Goal: Task Accomplishment & Management: Manage account settings

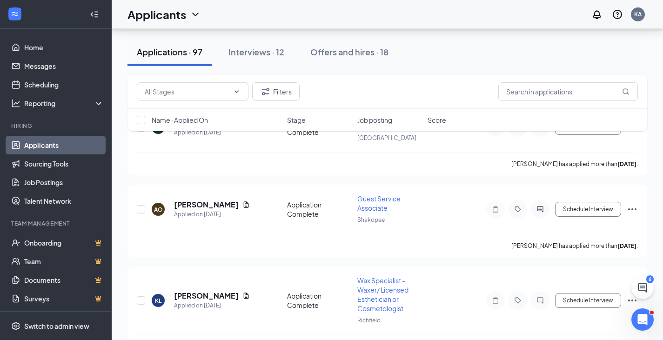
scroll to position [697, 0]
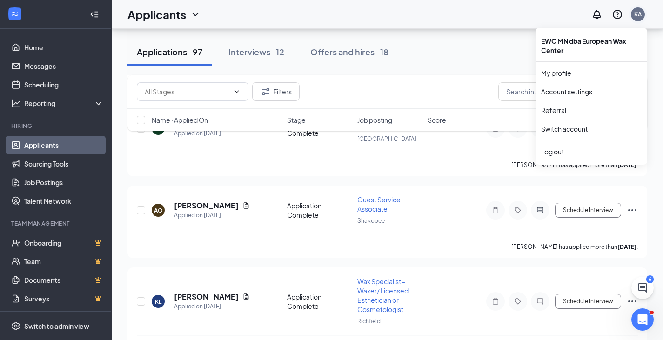
click at [637, 17] on div "KA" at bounding box center [637, 14] width 7 height 8
click at [556, 150] on div "Log out" at bounding box center [591, 151] width 100 height 9
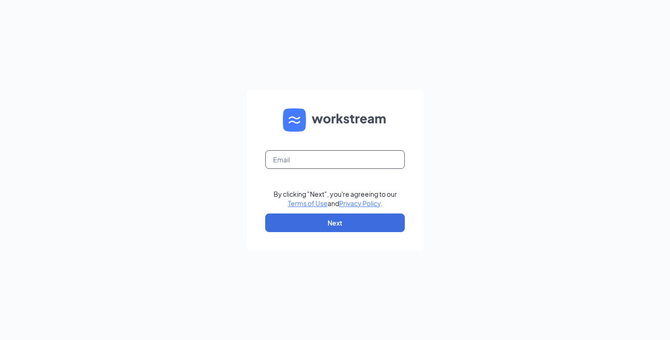
click at [313, 159] on input "text" at bounding box center [334, 159] width 139 height 19
type input "[EMAIL_ADDRESS][DOMAIN_NAME]"
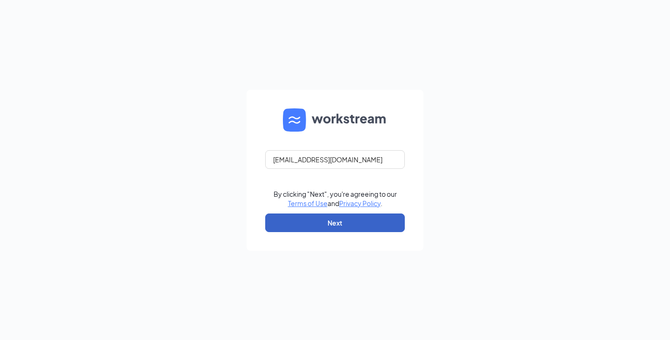
click at [317, 221] on button "Next" at bounding box center [334, 222] width 139 height 19
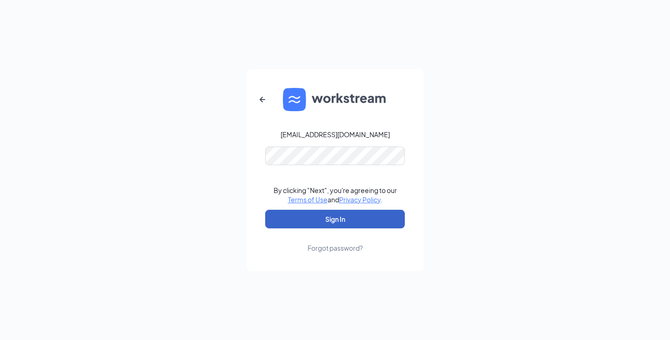
click at [294, 216] on button "Sign In" at bounding box center [334, 219] width 139 height 19
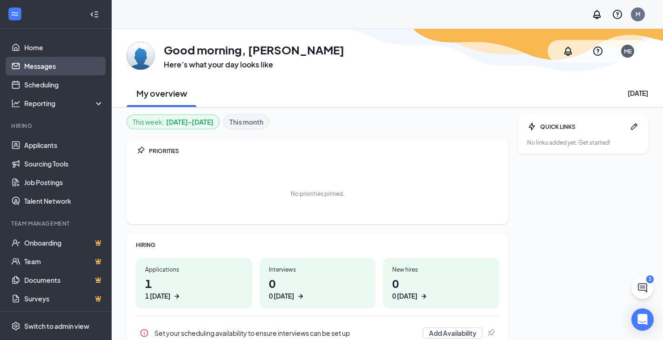
click at [55, 67] on link "Messages" at bounding box center [64, 66] width 80 height 19
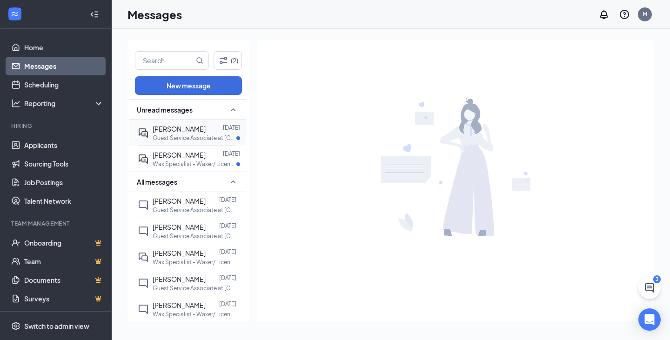
click at [201, 135] on p "Guest Service Associate at [GEOGRAPHIC_DATA]" at bounding box center [195, 138] width 84 height 8
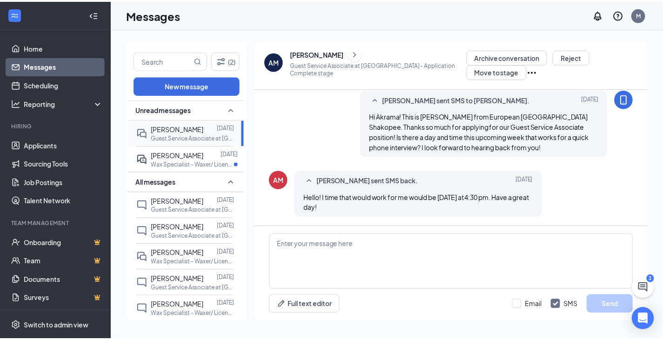
scroll to position [31, 0]
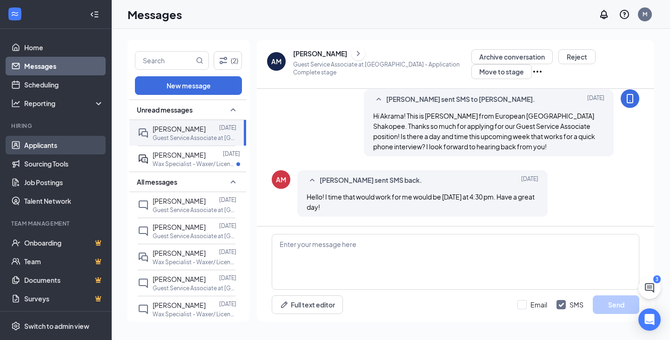
click at [50, 147] on link "Applicants" at bounding box center [64, 145] width 80 height 19
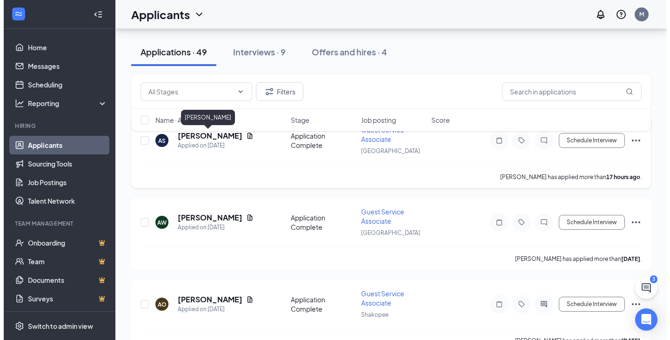
scroll to position [139, 0]
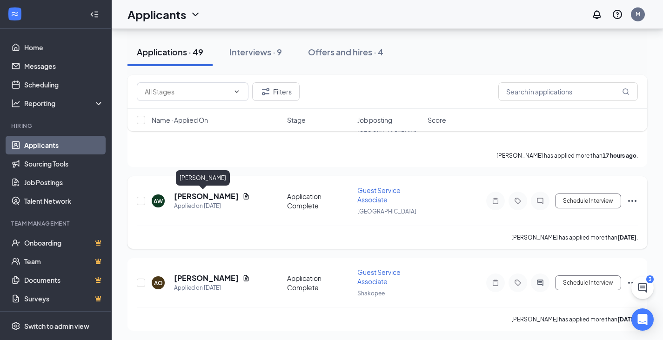
click at [195, 199] on h5 "Ari Walton" at bounding box center [206, 196] width 65 height 10
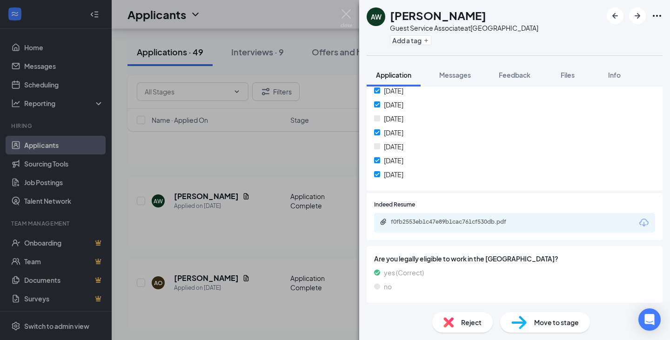
scroll to position [273, 0]
click at [468, 229] on div "f0fb2553eb1c47e89b1cac761cf530db.pdf" at bounding box center [514, 222] width 281 height 20
click at [469, 219] on div "f0fb2553eb1c47e89b1cac761cf530db.pdf" at bounding box center [456, 221] width 130 height 7
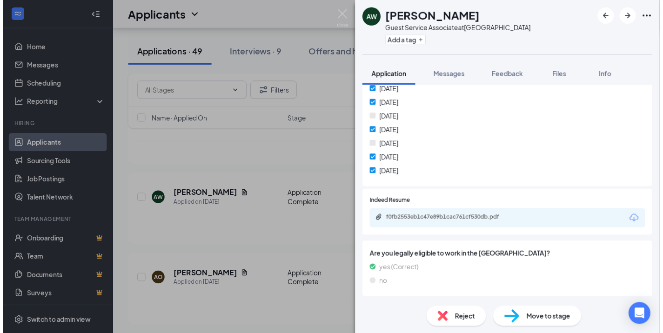
scroll to position [270, 0]
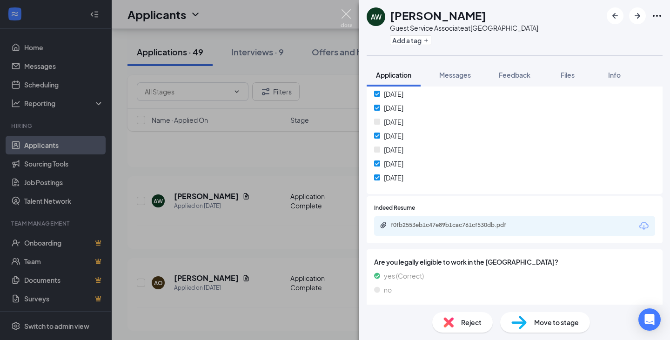
click at [345, 14] on img at bounding box center [346, 18] width 12 height 18
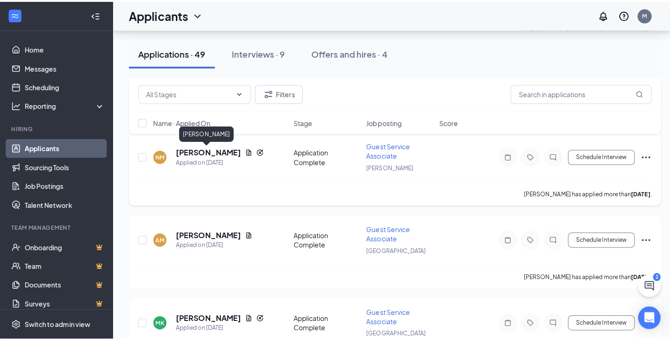
scroll to position [883, 0]
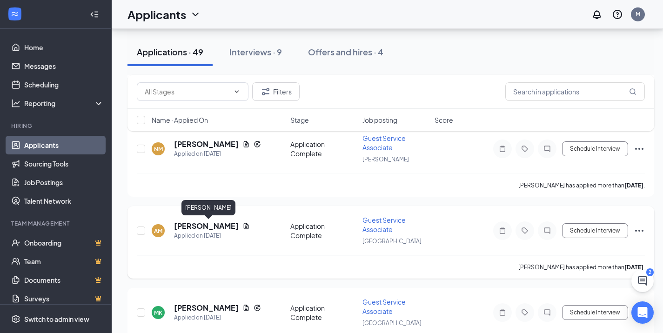
click at [200, 226] on h5 "ARIEANNA MONCAYO" at bounding box center [206, 226] width 65 height 10
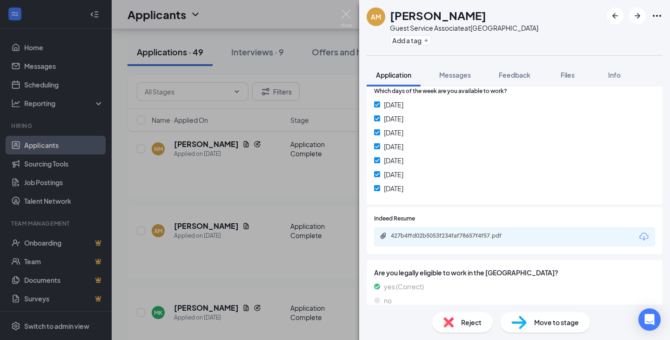
scroll to position [273, 0]
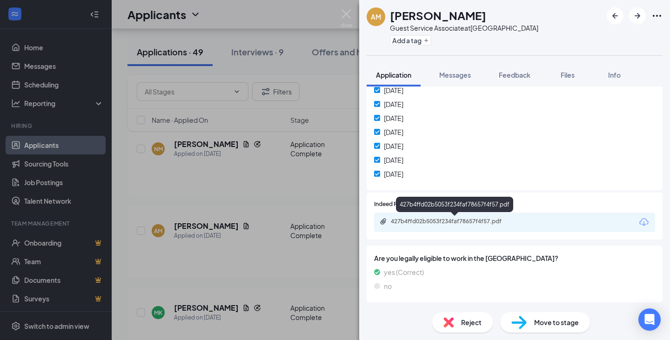
click at [459, 219] on div "427b4ffd02b5053f234faf78657f4f57.pdf" at bounding box center [456, 221] width 130 height 7
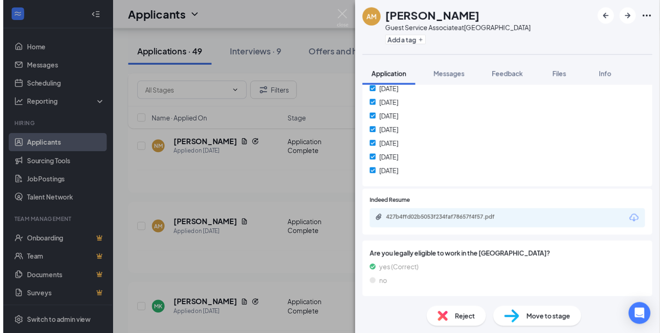
scroll to position [270, 0]
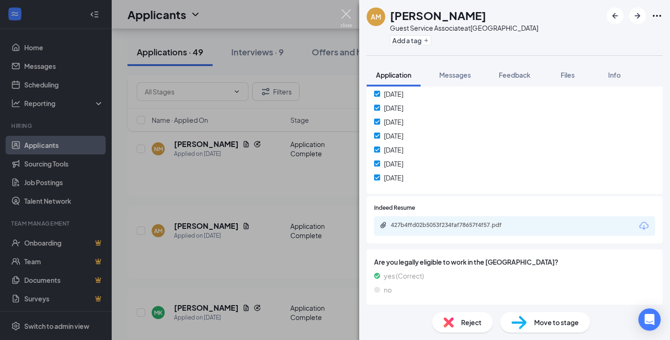
click at [350, 14] on img at bounding box center [346, 18] width 12 height 18
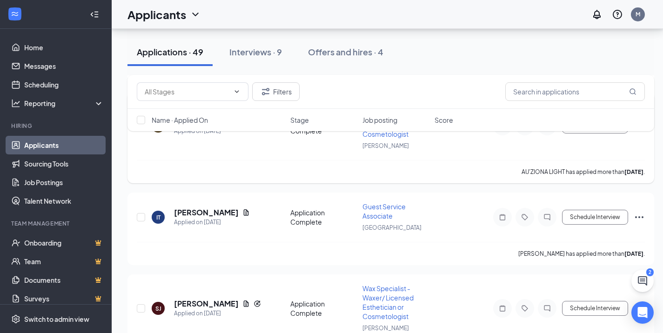
scroll to position [1162, 0]
